Goal: Entertainment & Leisure: Browse casually

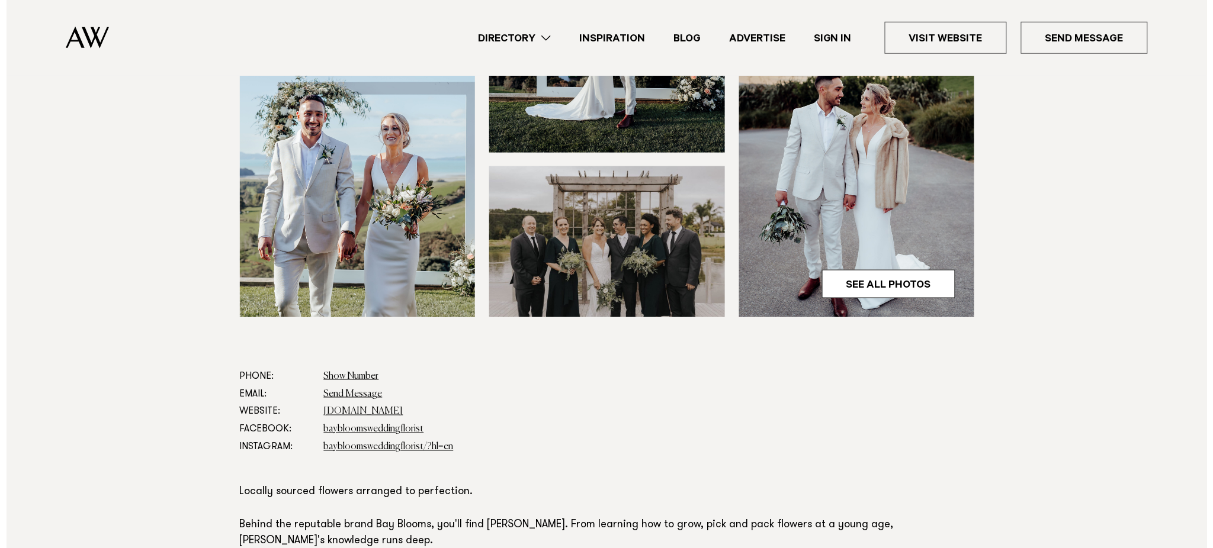
scroll to position [442, 0]
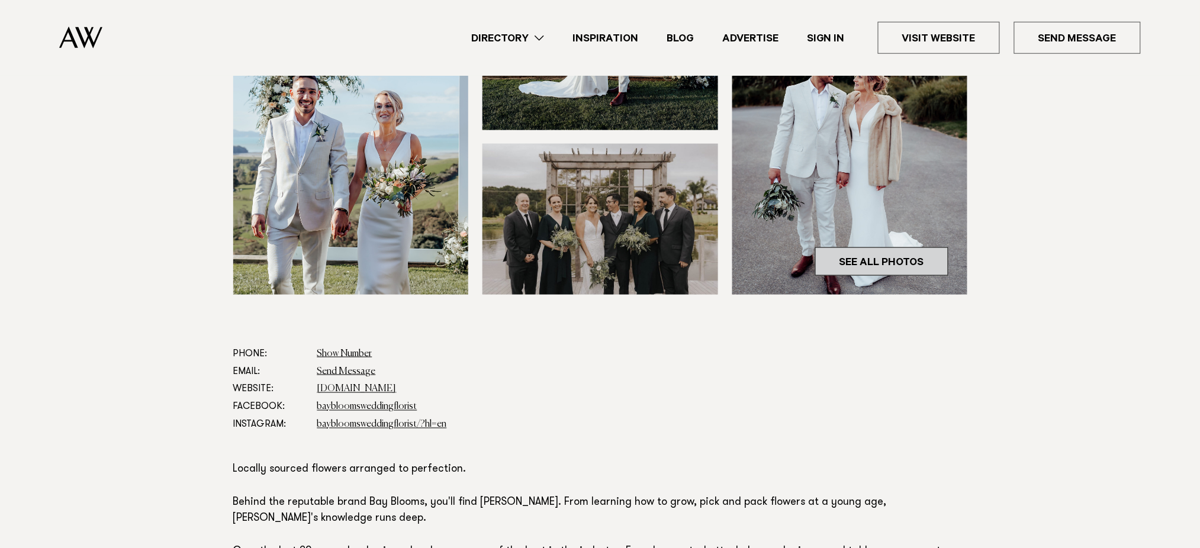
click at [880, 258] on link "See All Photos" at bounding box center [882, 262] width 133 height 28
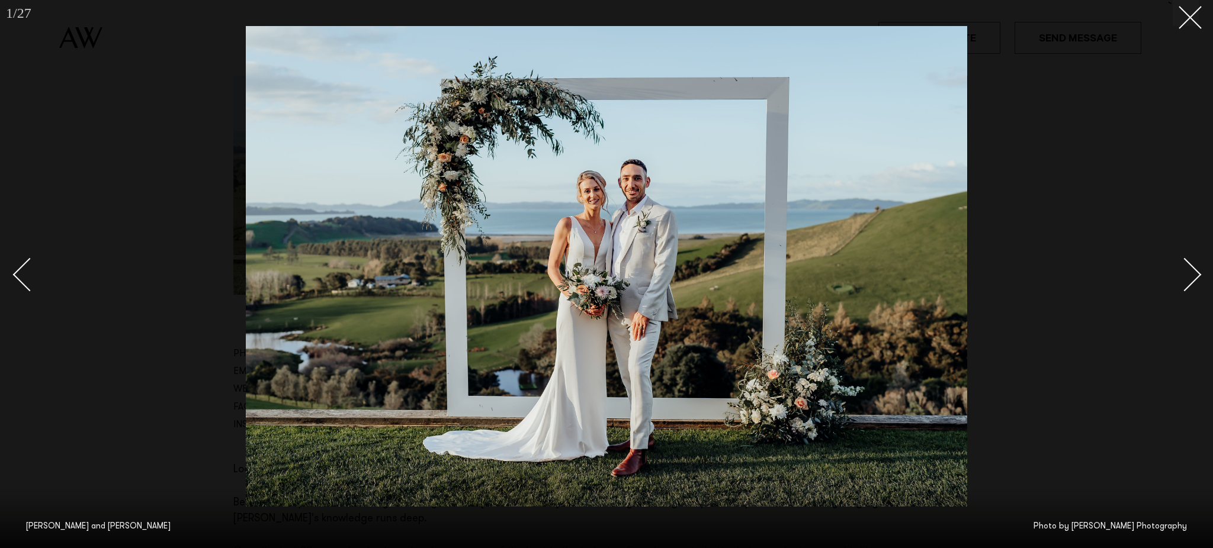
click at [1183, 271] on div "Next slide" at bounding box center [1185, 275] width 34 height 34
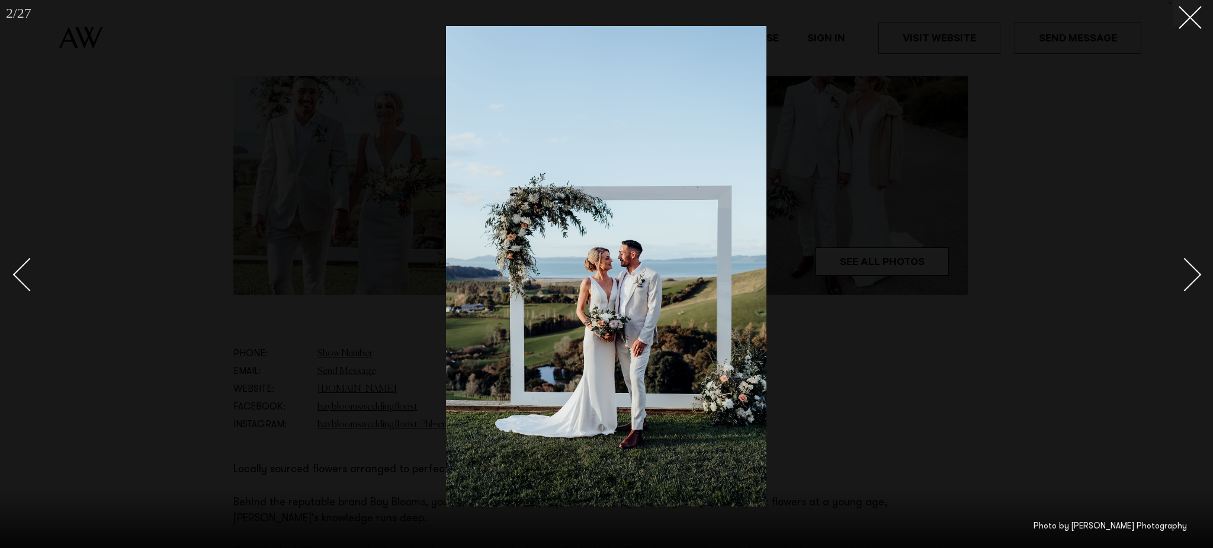
click at [1183, 271] on div "Next slide" at bounding box center [1185, 275] width 34 height 34
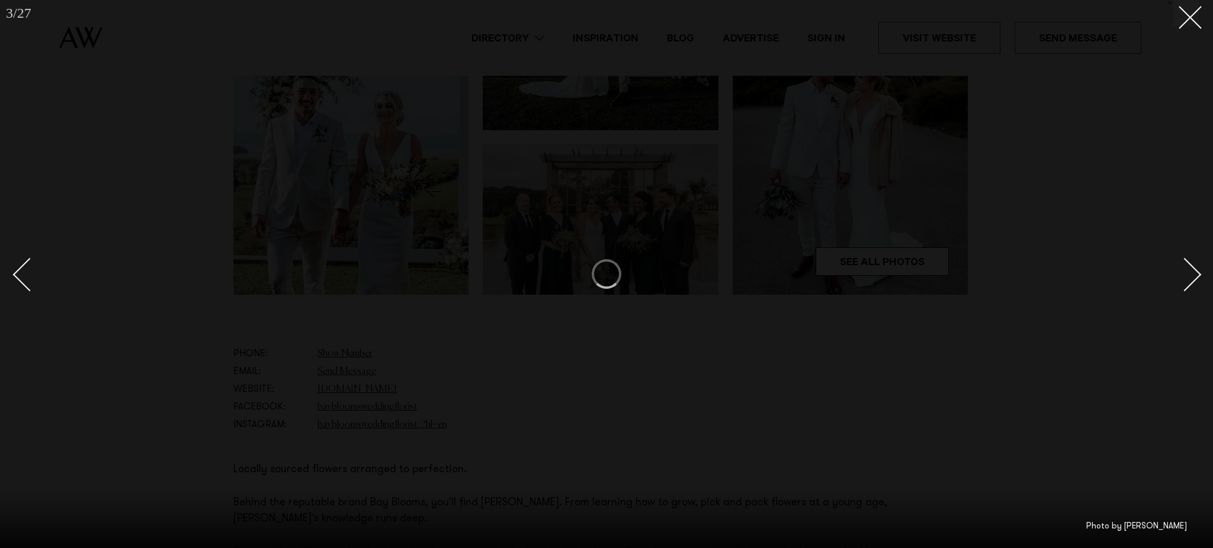
click at [1183, 271] on div "Next slide" at bounding box center [1185, 275] width 34 height 34
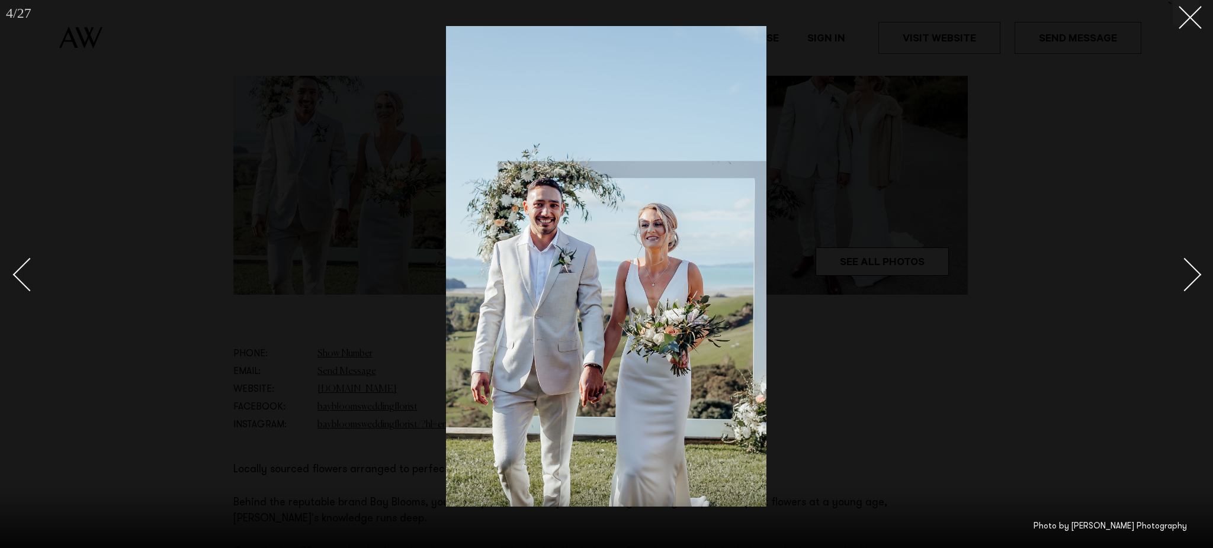
click at [1183, 271] on div "Next slide" at bounding box center [1185, 275] width 34 height 34
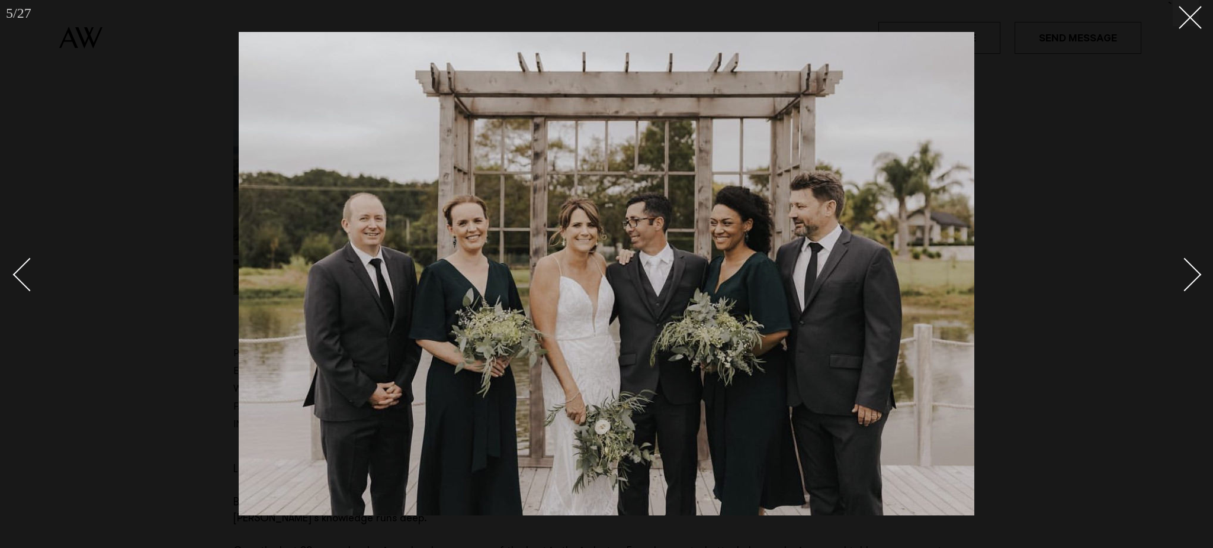
click at [1183, 271] on div "Next slide" at bounding box center [1185, 275] width 34 height 34
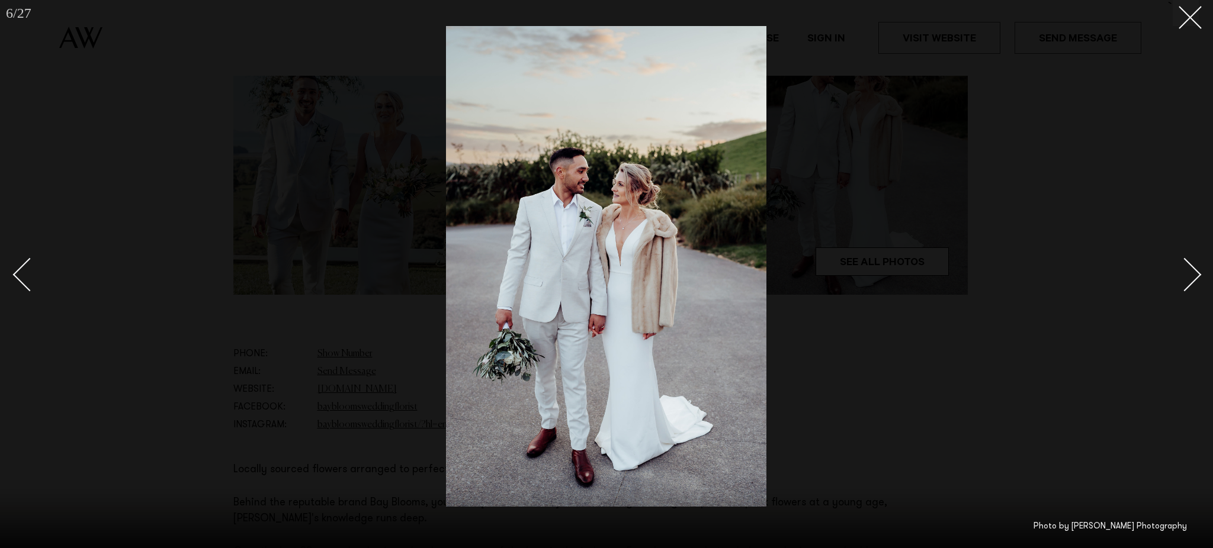
click at [1183, 271] on div "Next slide" at bounding box center [1185, 275] width 34 height 34
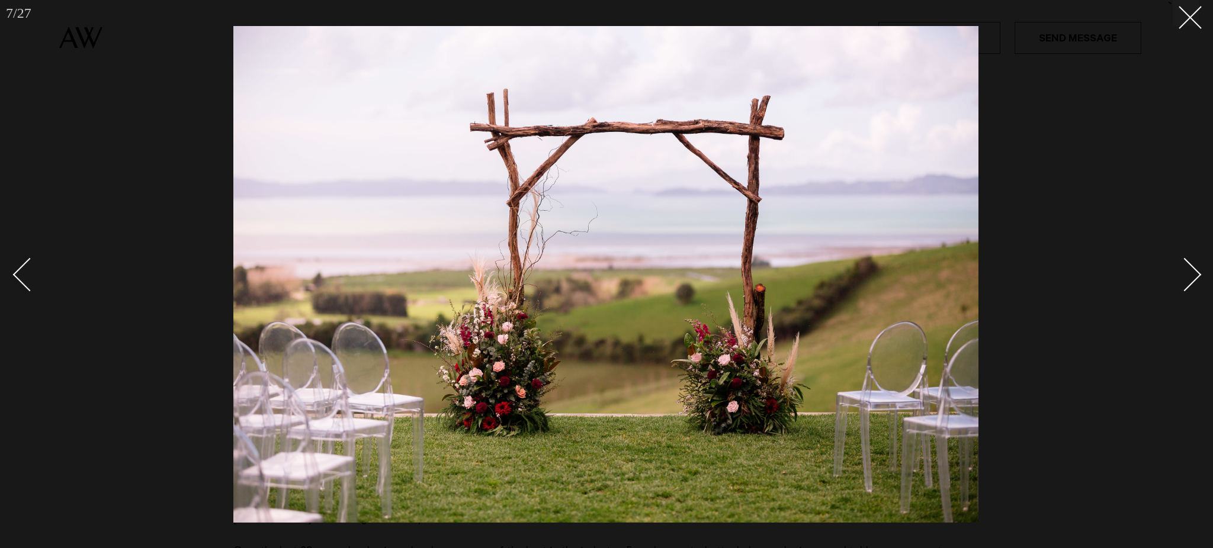
click at [1199, 271] on div at bounding box center [606, 274] width 1213 height 548
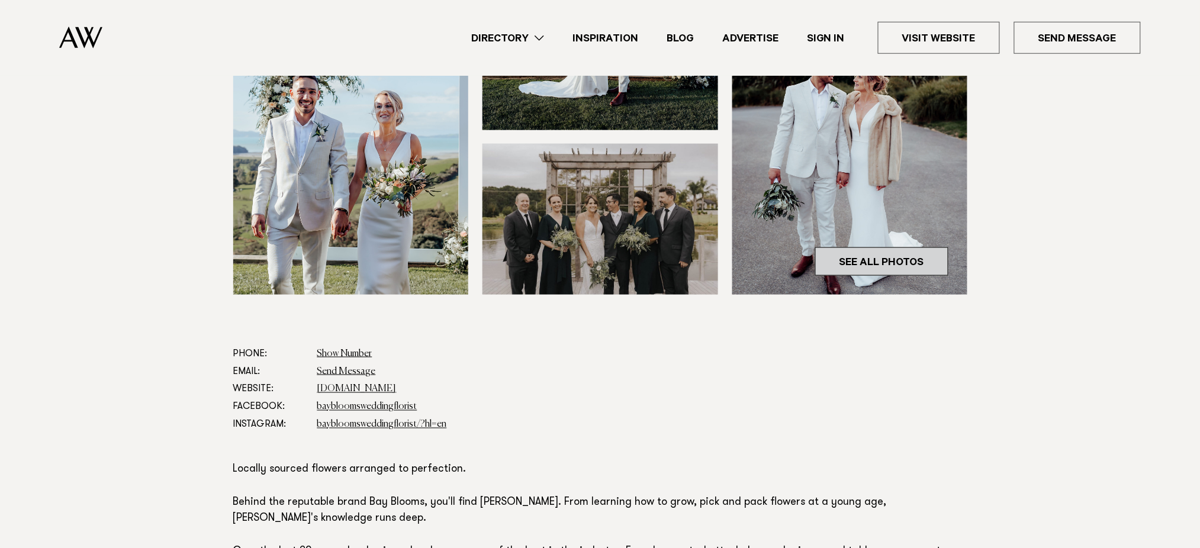
click at [886, 257] on link "See All Photos" at bounding box center [882, 262] width 133 height 28
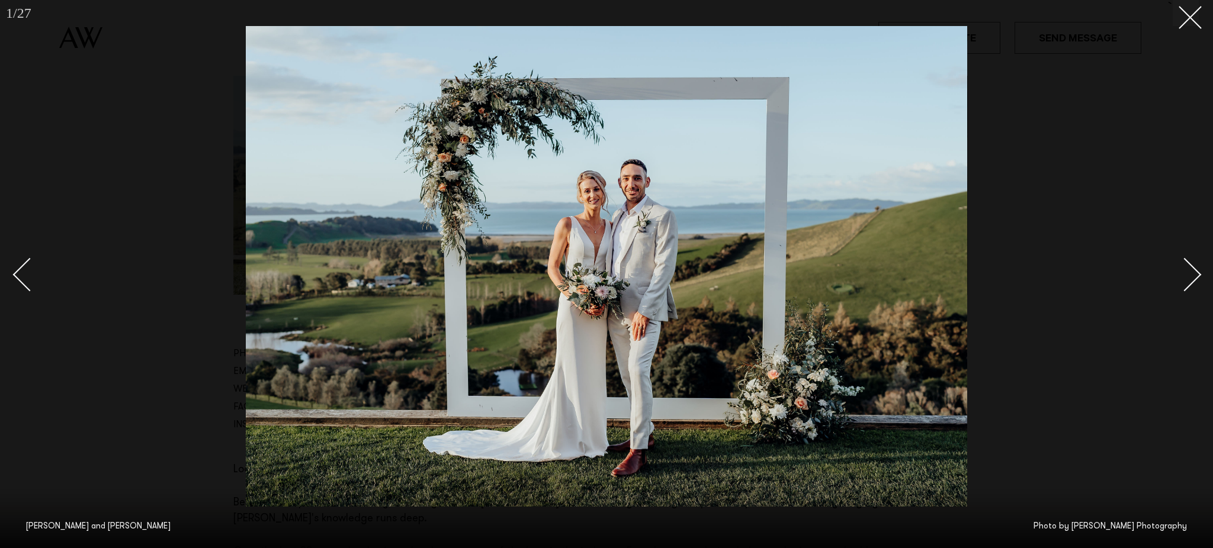
click at [1195, 282] on link at bounding box center [1177, 274] width 41 height 59
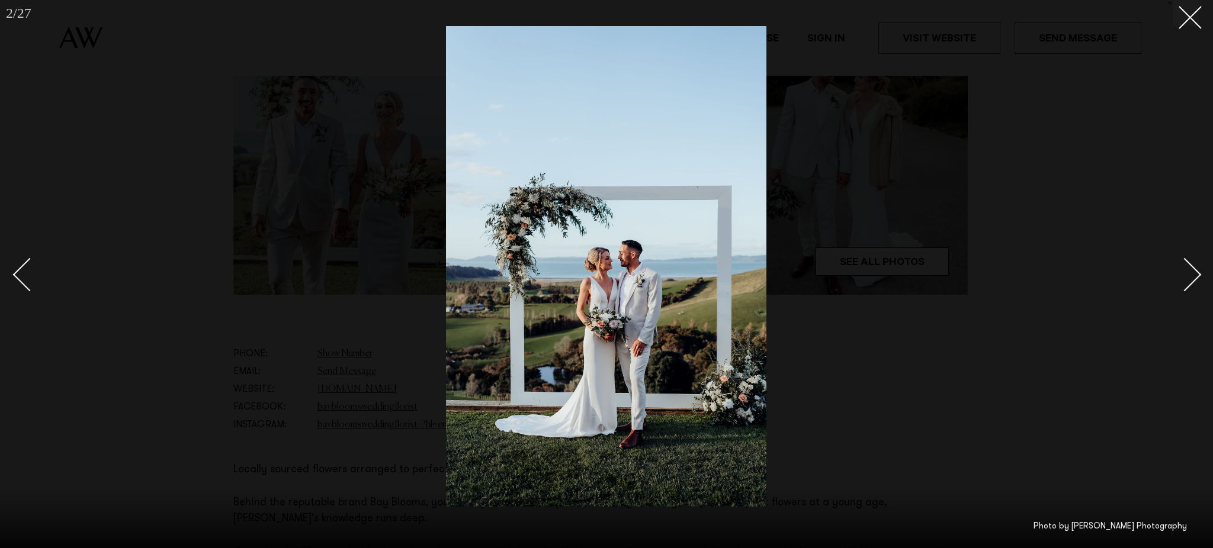
click at [1195, 282] on link at bounding box center [1177, 274] width 41 height 59
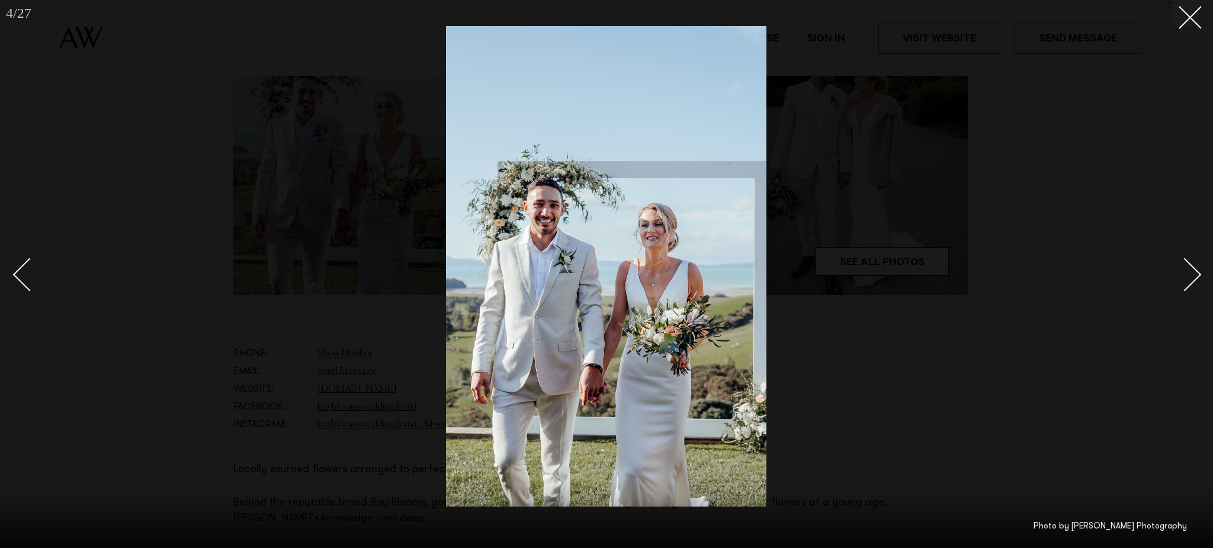
click at [1195, 282] on link at bounding box center [1177, 274] width 41 height 59
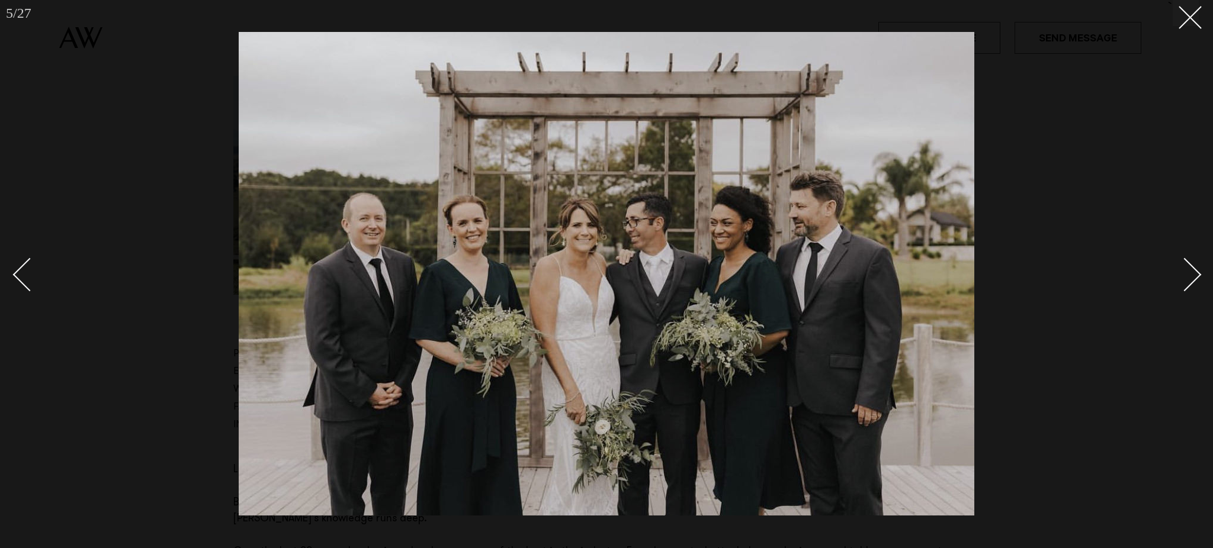
click at [1195, 282] on link at bounding box center [1177, 274] width 41 height 59
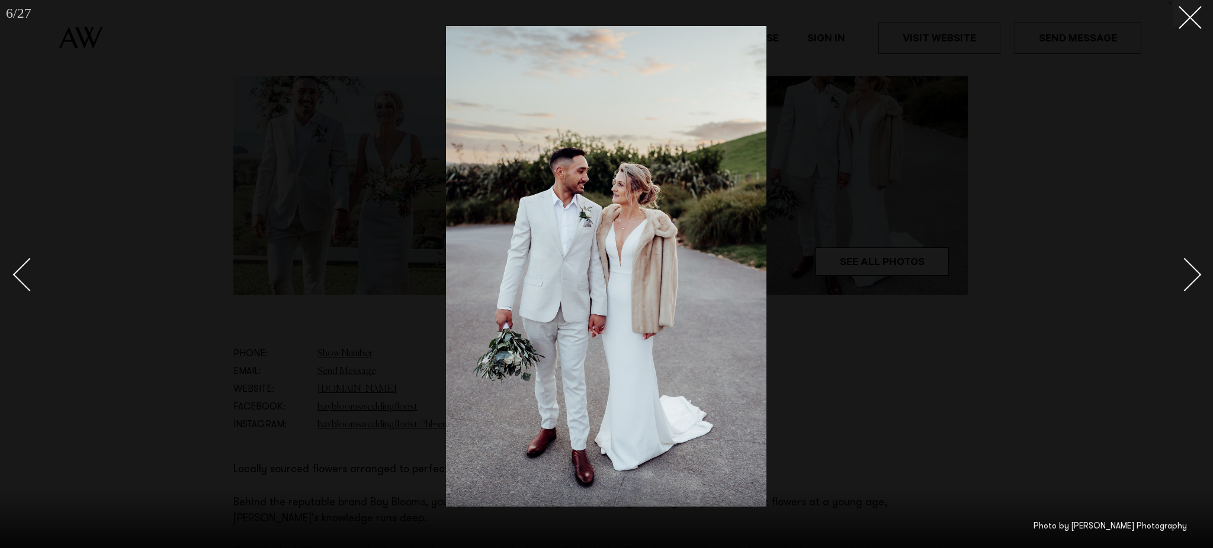
click at [1195, 282] on link at bounding box center [1177, 274] width 41 height 59
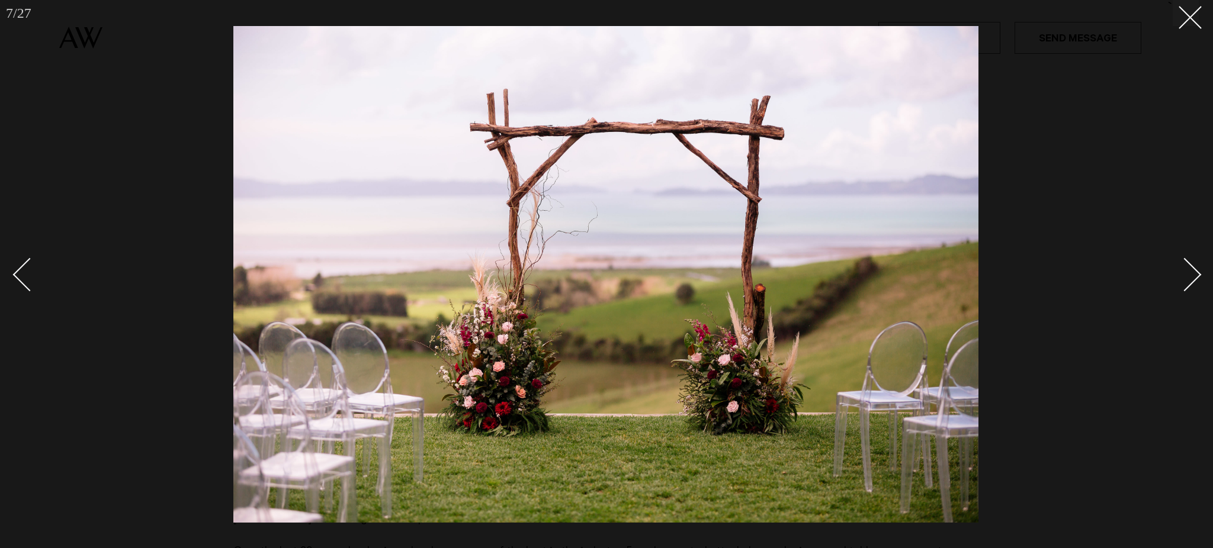
click at [1195, 282] on link at bounding box center [1177, 274] width 41 height 59
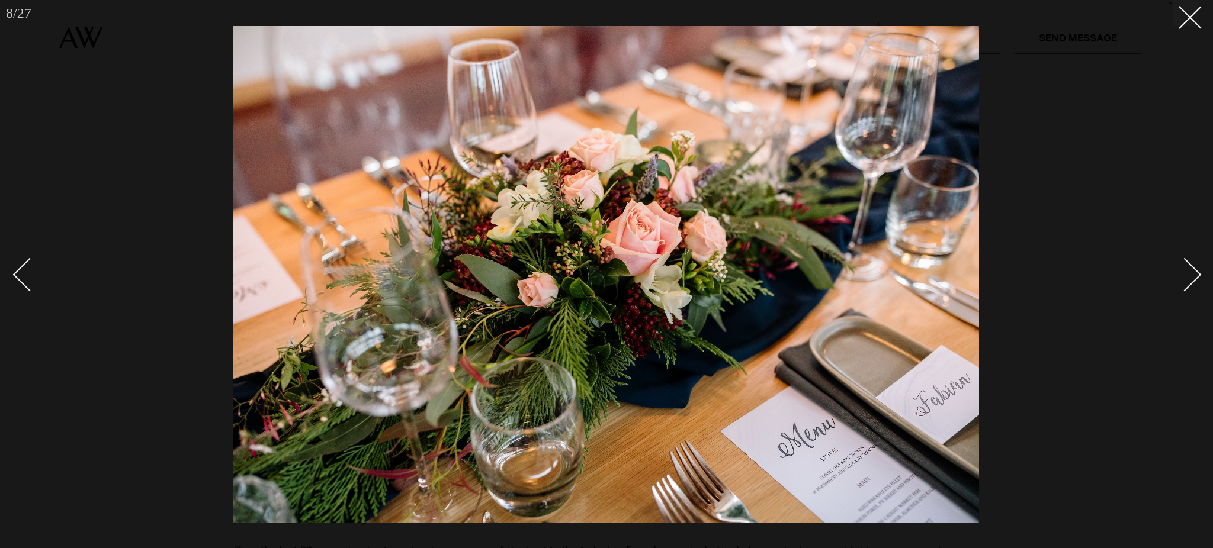
click at [1195, 282] on link at bounding box center [1177, 274] width 41 height 59
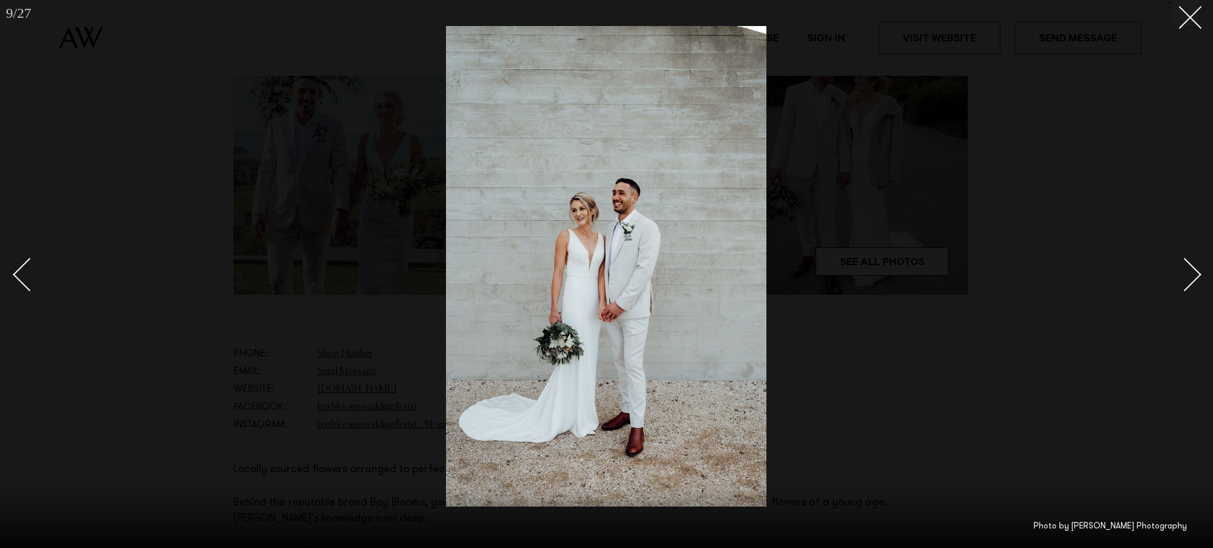
click at [1195, 282] on link at bounding box center [1177, 274] width 41 height 59
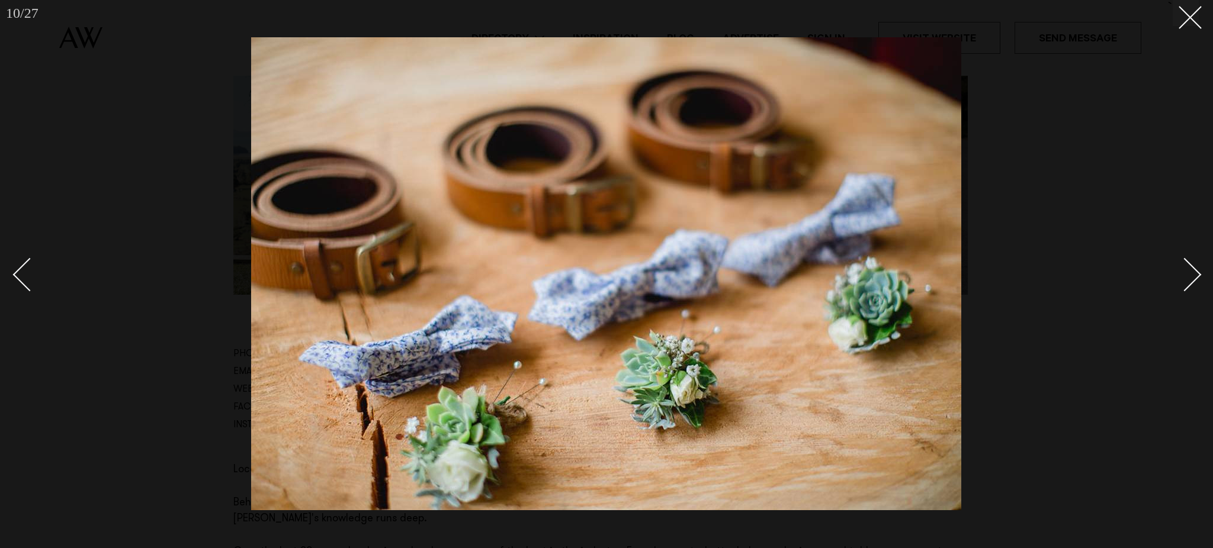
click at [1195, 282] on link at bounding box center [1177, 274] width 41 height 59
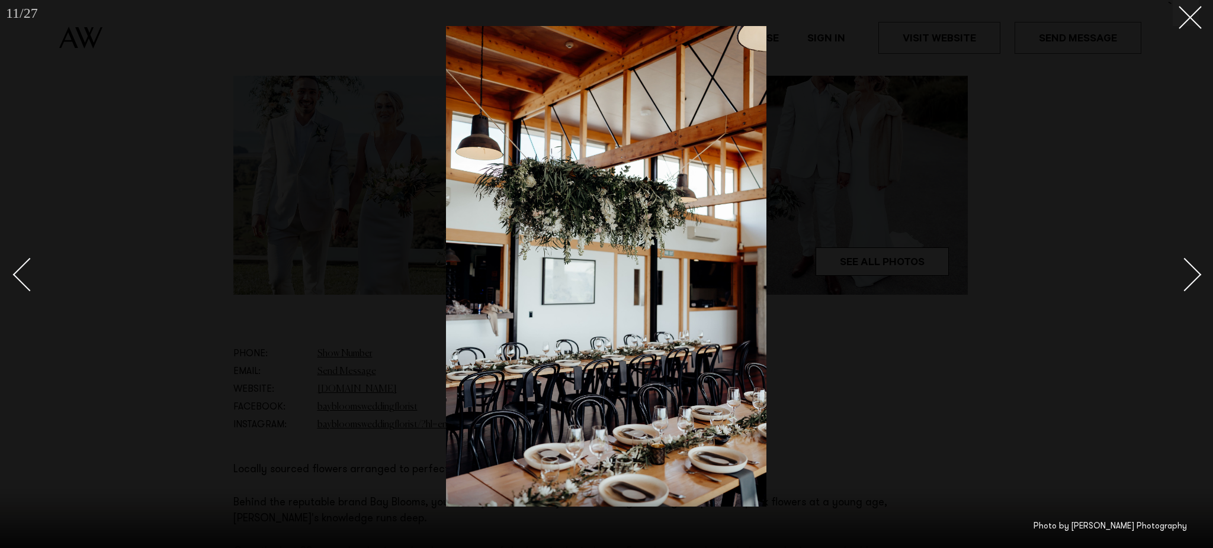
click at [1195, 282] on link at bounding box center [1177, 274] width 41 height 59
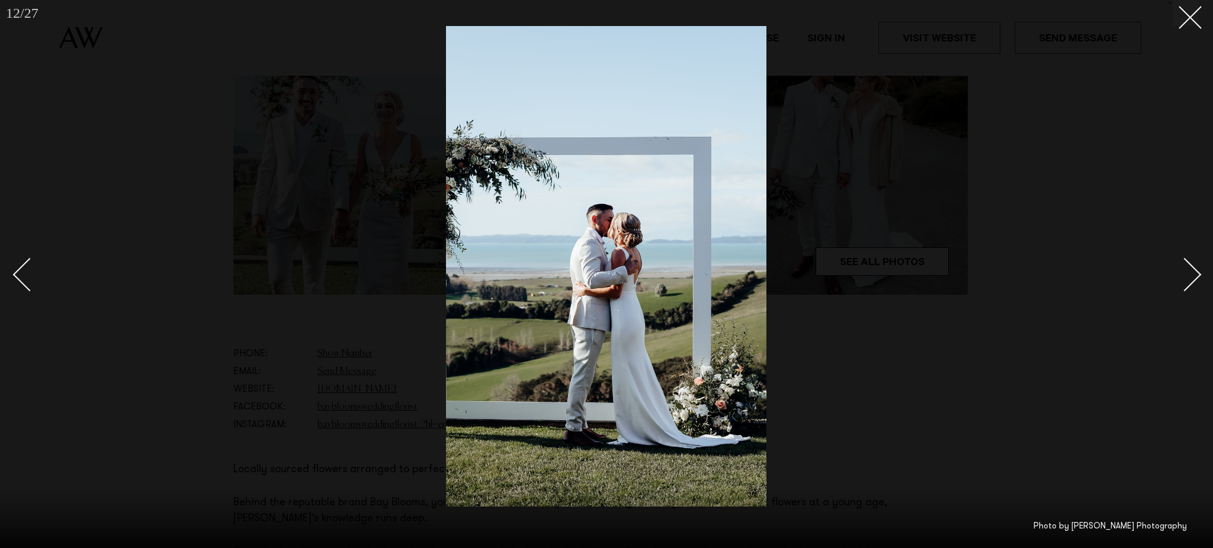
click at [1195, 282] on link at bounding box center [1177, 274] width 41 height 59
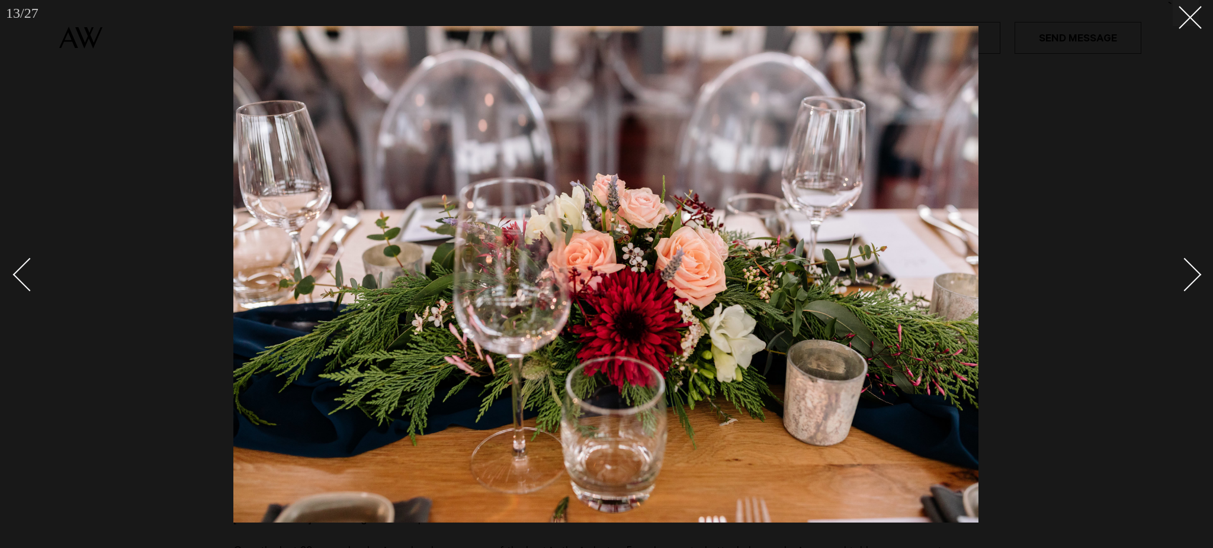
click at [1195, 282] on link at bounding box center [1177, 274] width 41 height 59
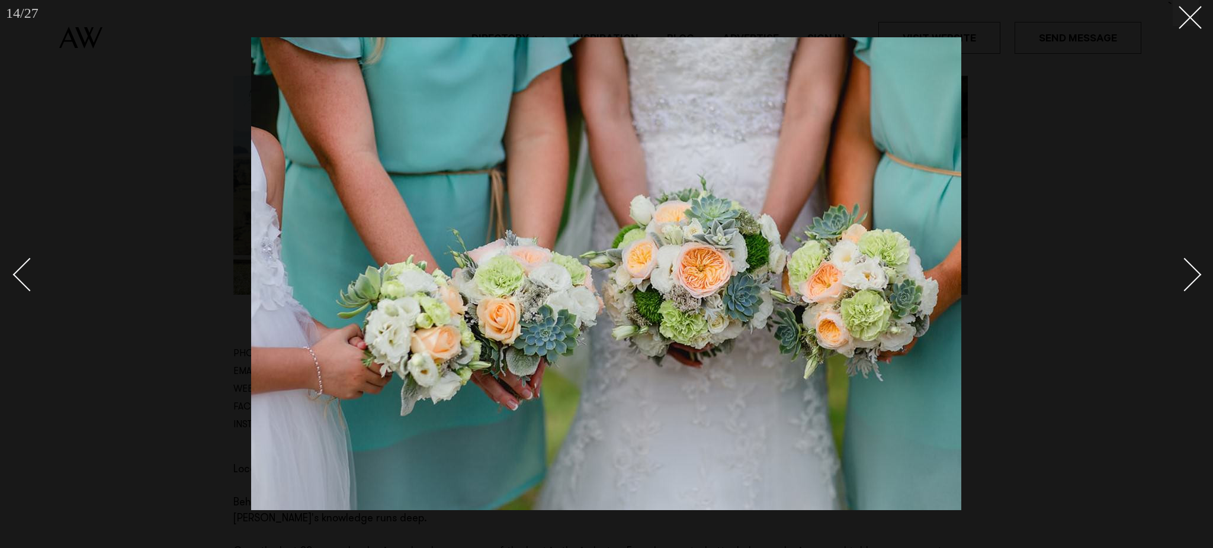
click at [1195, 282] on link at bounding box center [1177, 274] width 41 height 59
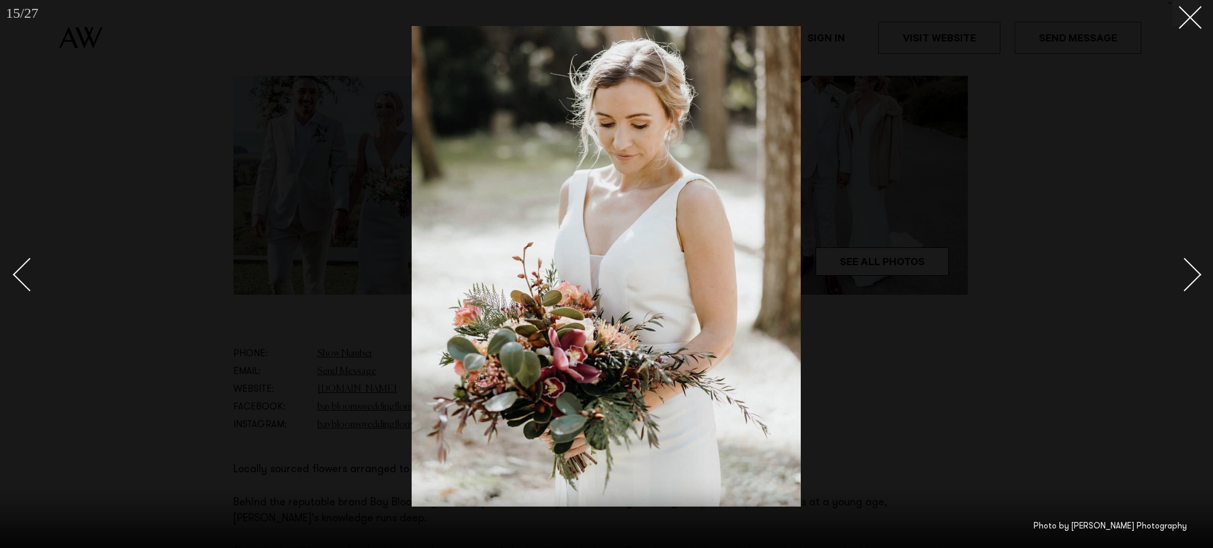
click at [1195, 282] on link at bounding box center [1177, 274] width 41 height 59
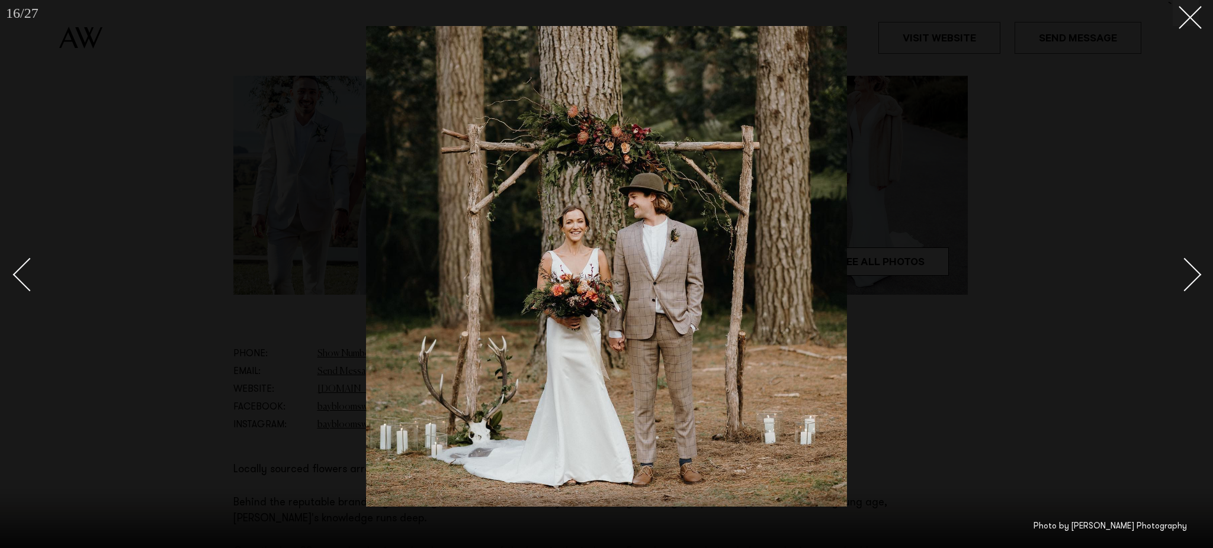
click at [1195, 282] on link at bounding box center [1177, 274] width 41 height 59
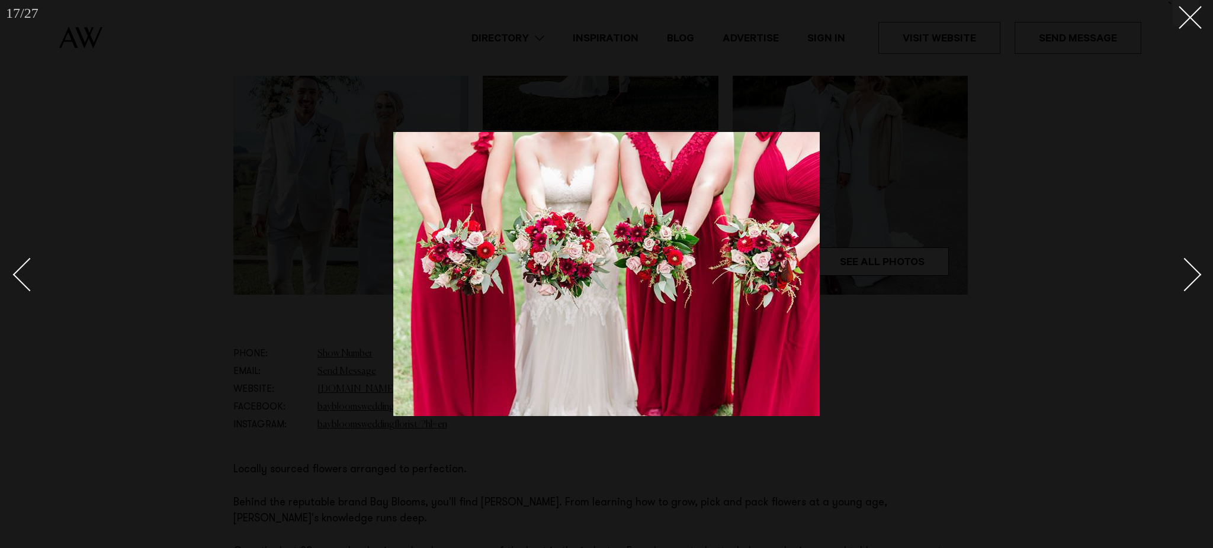
click at [1195, 282] on link at bounding box center [1177, 274] width 41 height 59
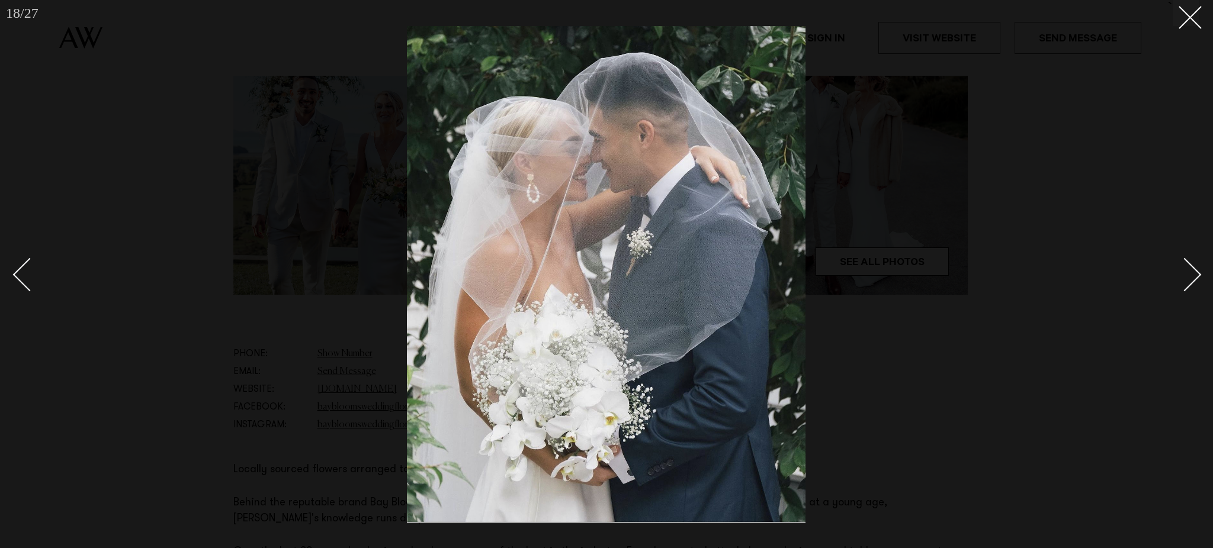
click at [1195, 282] on link at bounding box center [1177, 274] width 41 height 59
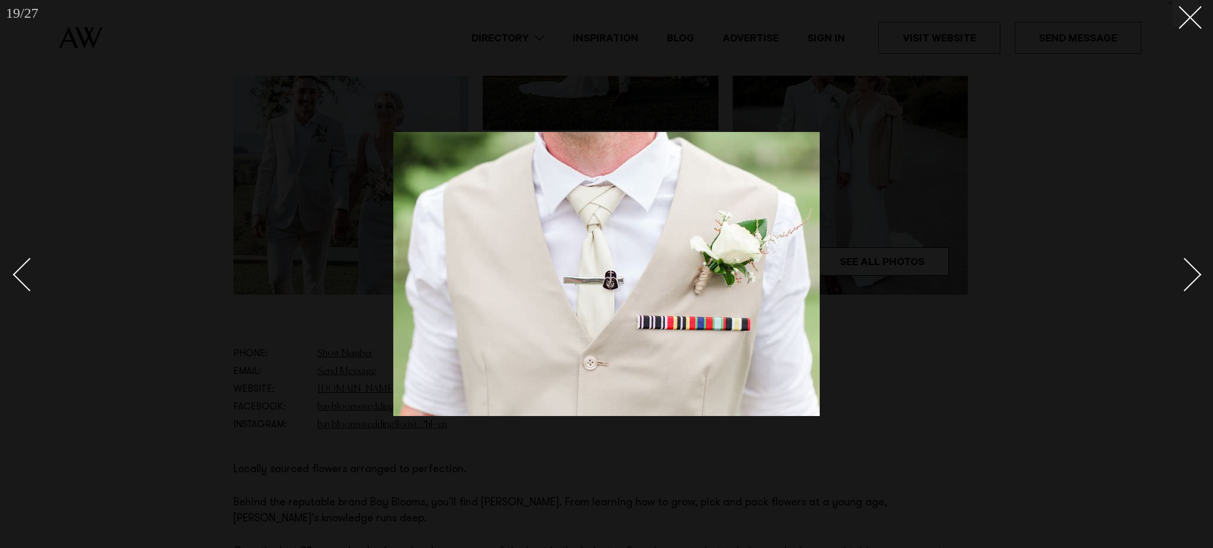
click at [1195, 282] on link at bounding box center [1177, 274] width 41 height 59
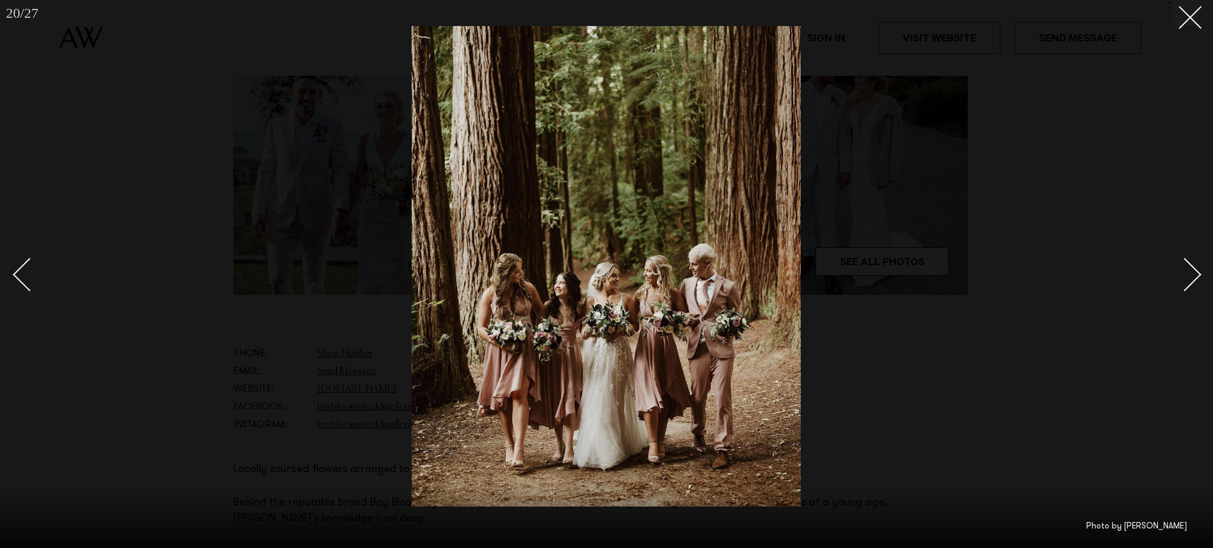
click at [1195, 282] on link at bounding box center [1177, 274] width 41 height 59
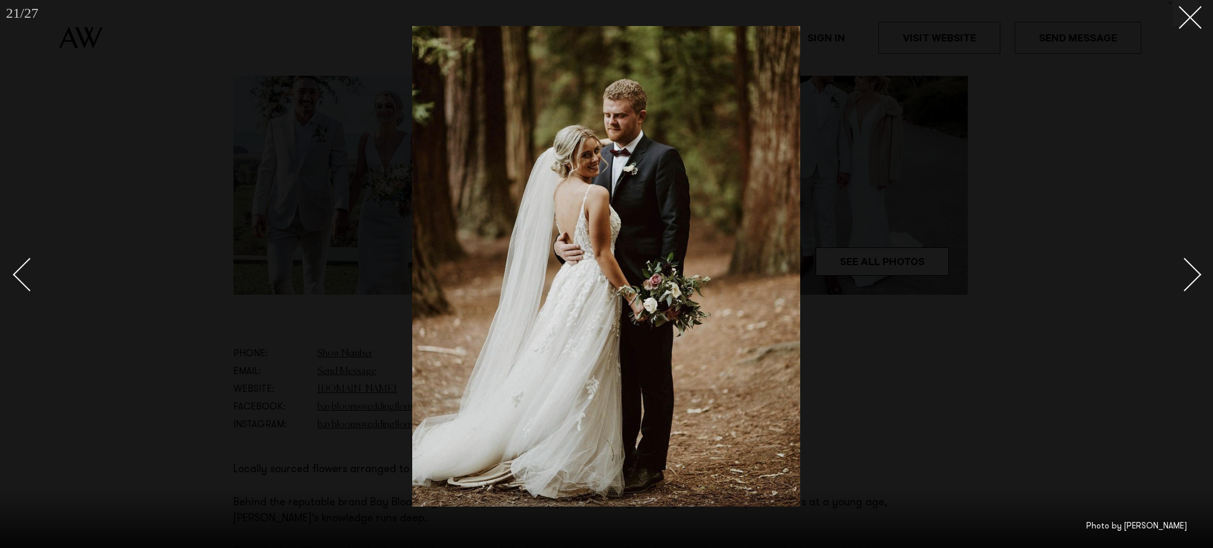
click at [1195, 282] on link at bounding box center [1177, 274] width 41 height 59
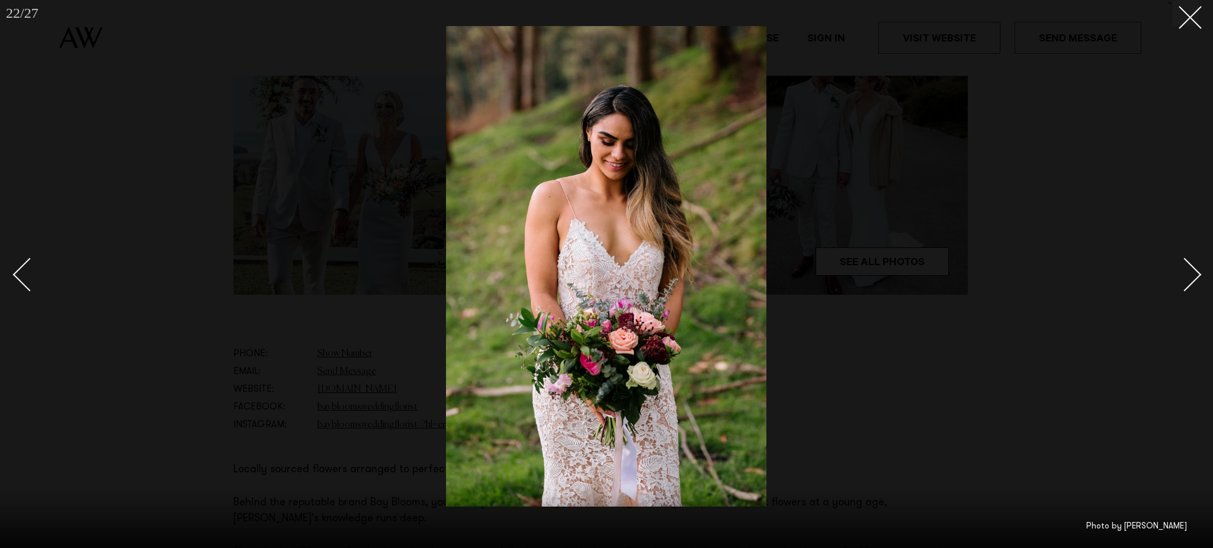
click at [1195, 282] on link at bounding box center [1177, 274] width 41 height 59
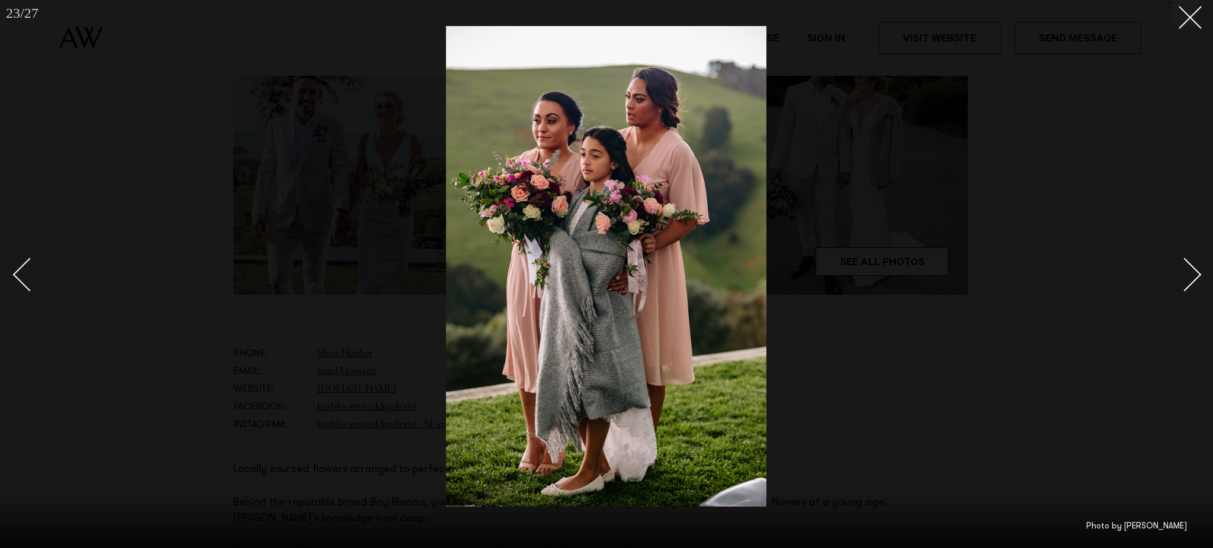
click at [1195, 282] on link at bounding box center [1177, 274] width 41 height 59
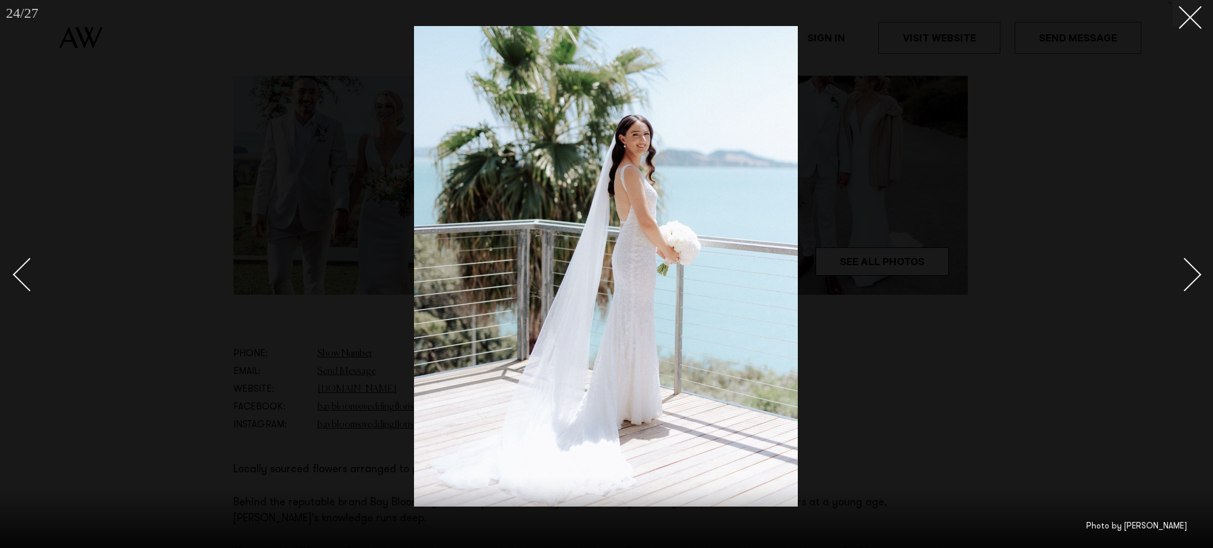
click at [1195, 282] on link at bounding box center [1177, 274] width 41 height 59
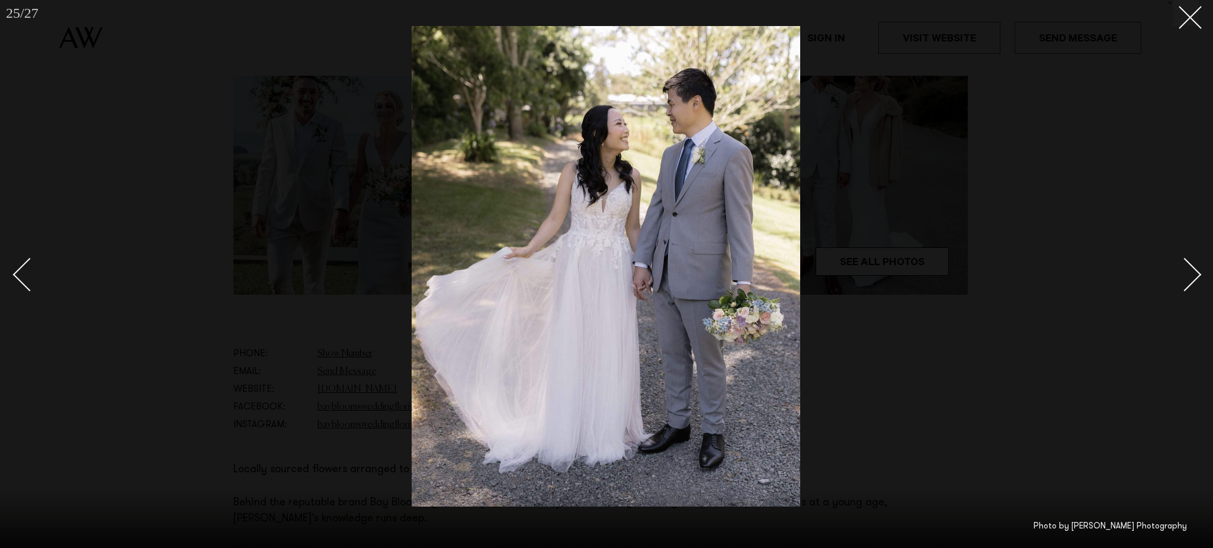
click at [1195, 282] on link at bounding box center [1177, 274] width 41 height 59
